Goal: Information Seeking & Learning: Learn about a topic

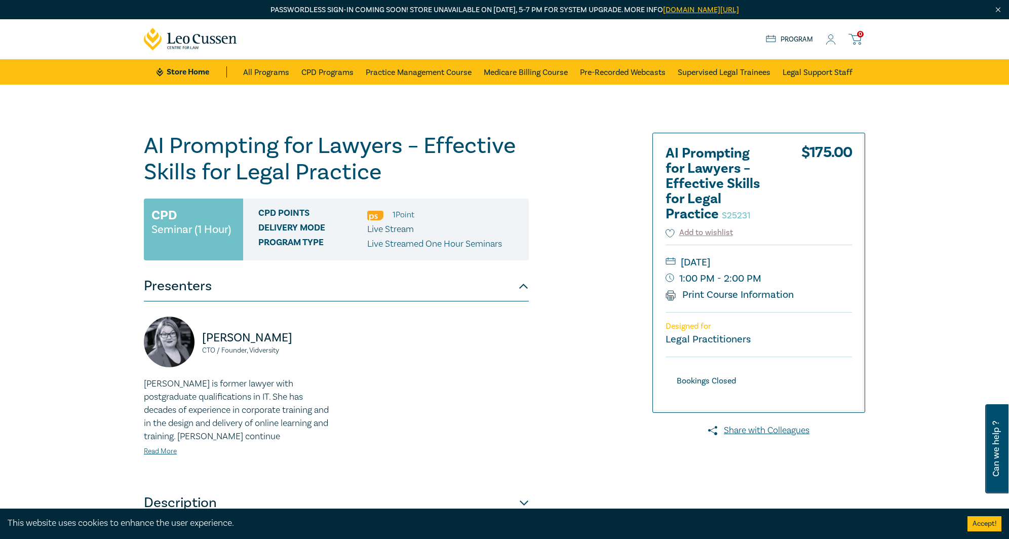
click at [102, 218] on div "AI Prompting for Lawyers – Effective Skills for Legal Practice S25231 CPD Semin…" at bounding box center [504, 386] width 1009 height 603
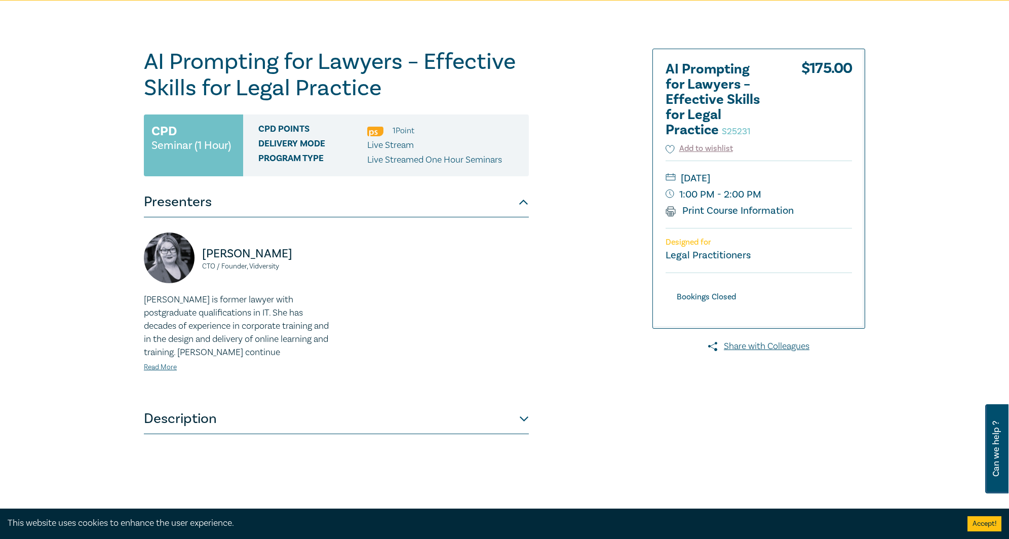
scroll to position [101, 0]
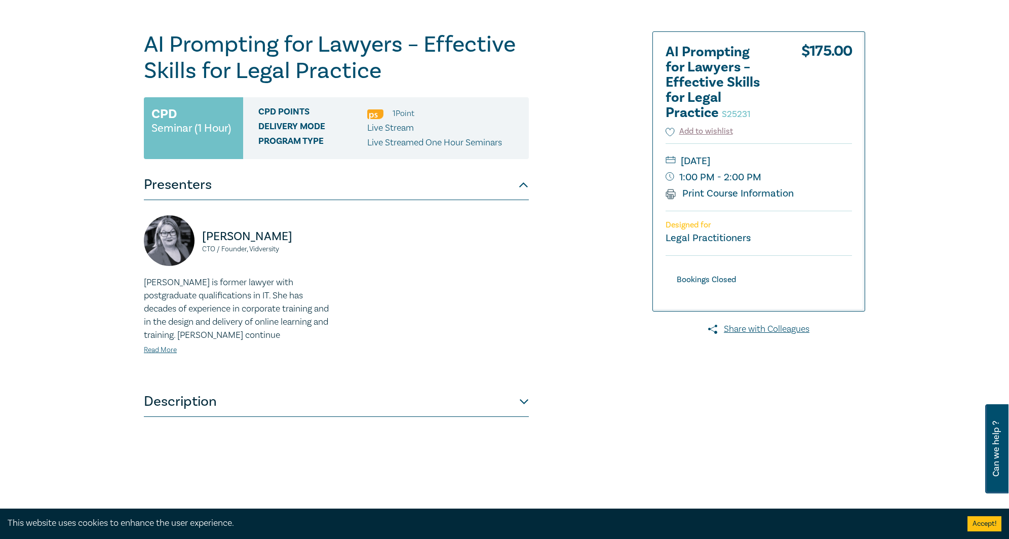
click at [222, 332] on p "[PERSON_NAME] is former lawyer with postgraduate qualifications in IT. She has …" at bounding box center [237, 309] width 186 height 66
click at [161, 351] on link "Read More" at bounding box center [160, 349] width 33 height 9
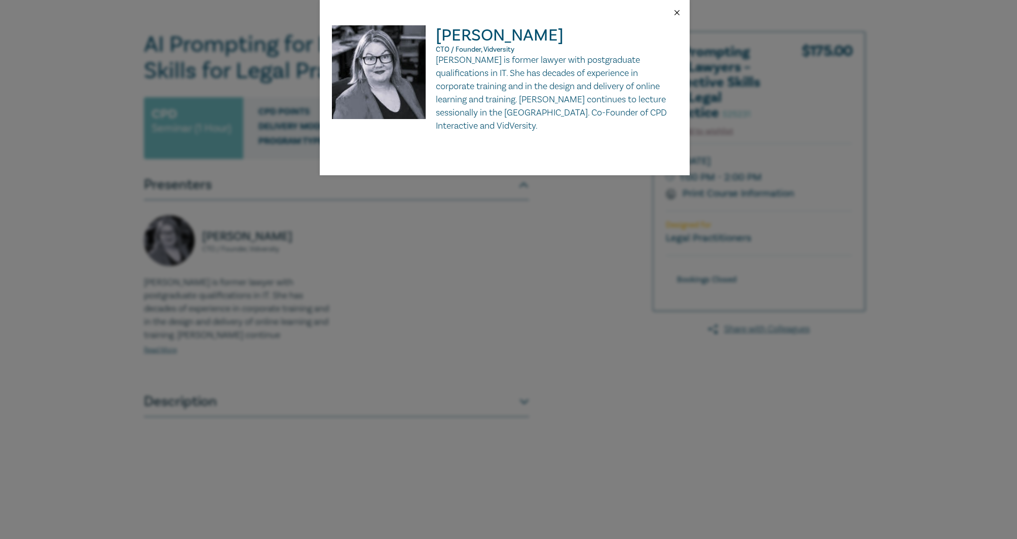
click at [679, 14] on button "Close" at bounding box center [676, 12] width 9 height 9
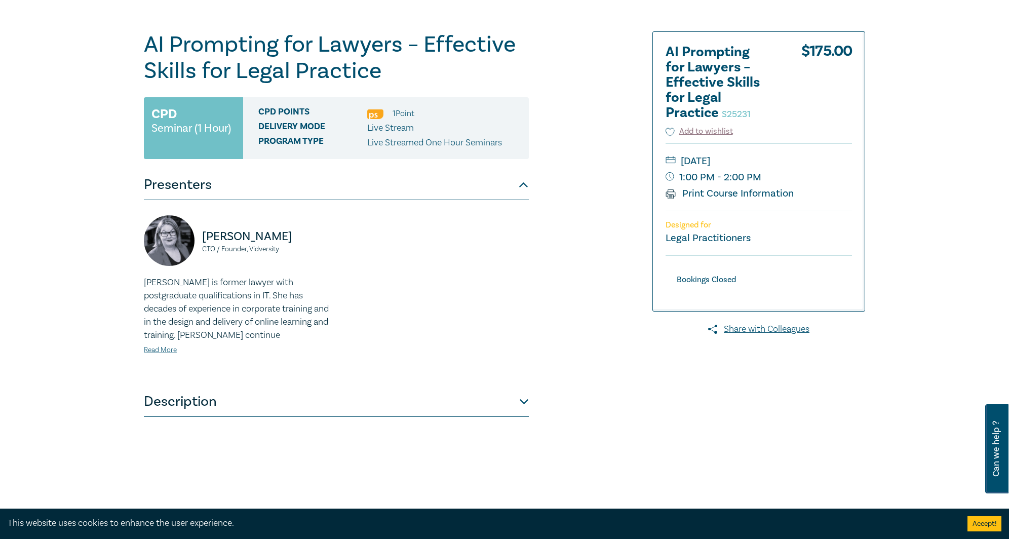
click at [315, 409] on button "Description" at bounding box center [336, 402] width 385 height 30
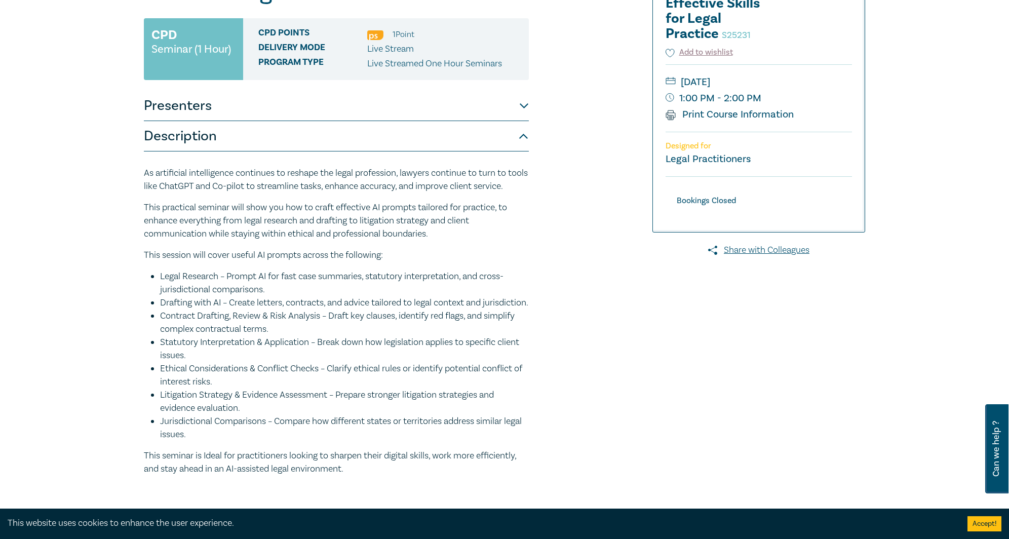
scroll to position [304, 0]
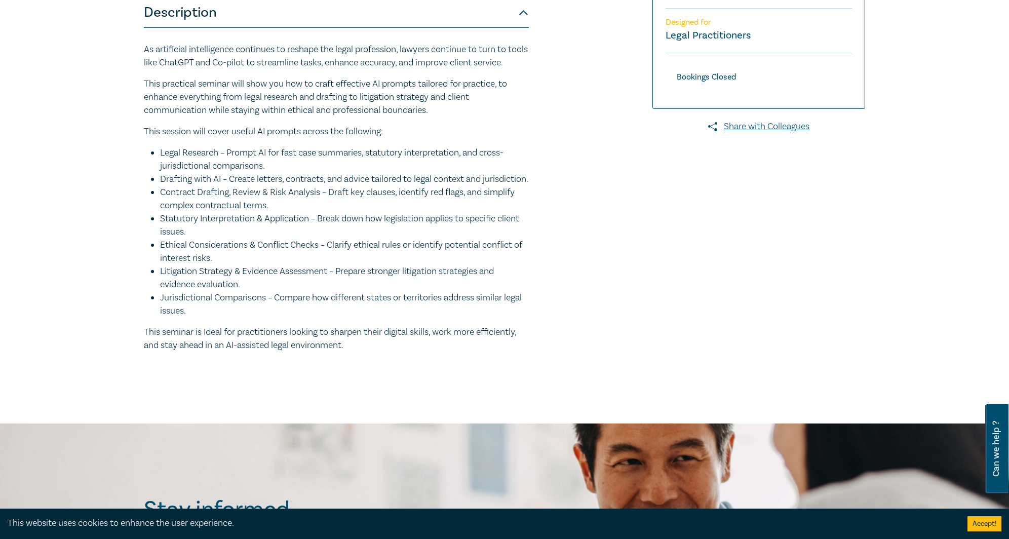
drag, startPoint x: 356, startPoint y: 380, endPoint x: 145, endPoint y: 48, distance: 393.5
click at [145, 48] on div "As artificial intelligence continues to reshape the legal profession, lawyers c…" at bounding box center [336, 202] width 385 height 348
copy div "Lo ipsumdolor sitametconse adipiscin el seddoei tem incid utlaboreet, dolorem a…"
click at [449, 239] on li "Statutory Interpretation & Application – Break down how legislation applies to …" at bounding box center [344, 225] width 369 height 26
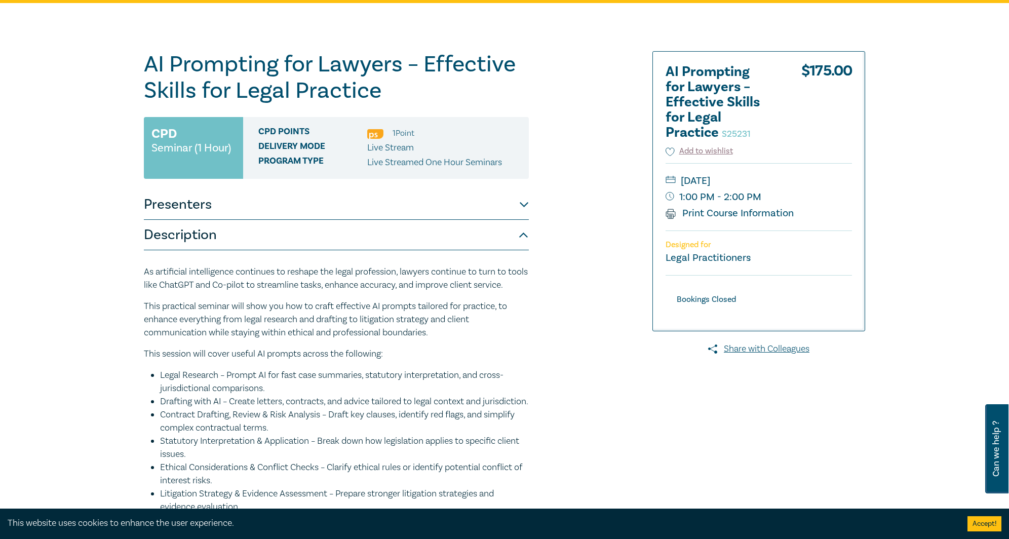
scroll to position [0, 0]
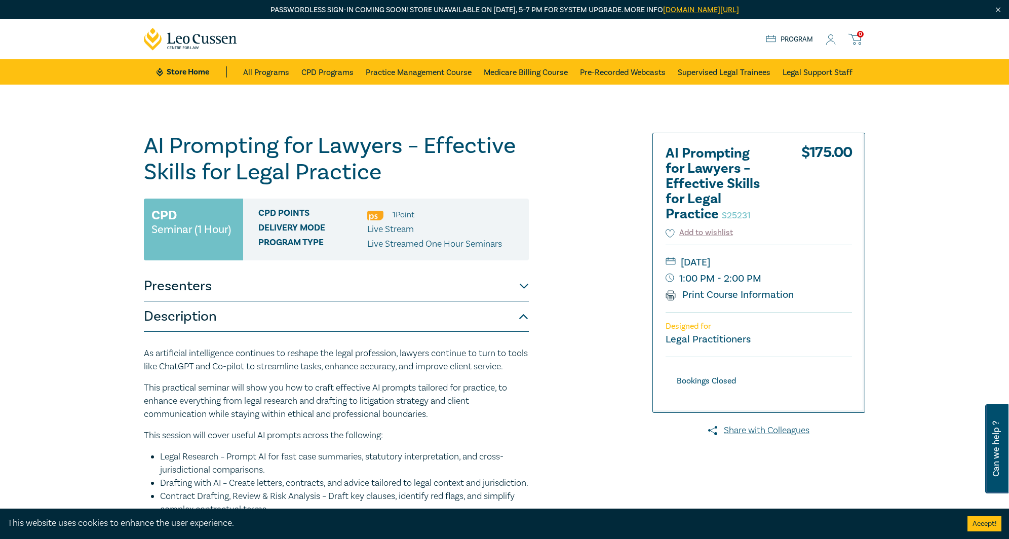
click at [66, 189] on div "AI Prompting for Lawyers – Effective Skills for Legal Practice S25231 CPD Semin…" at bounding box center [504, 406] width 1009 height 643
